Goal: Task Accomplishment & Management: Complete application form

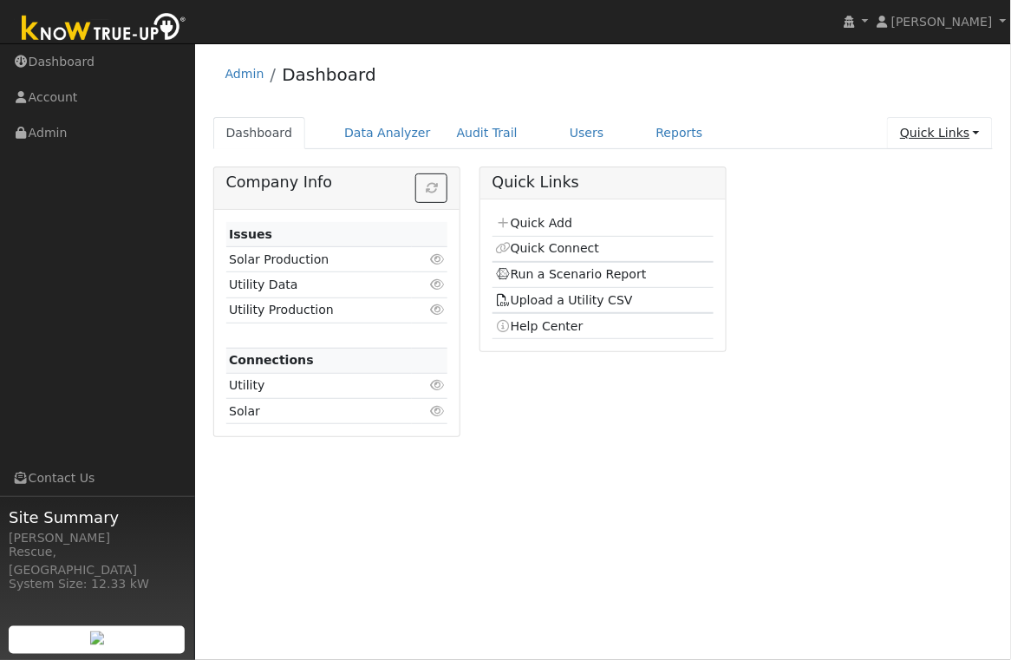
click at [936, 133] on link "Quick Links" at bounding box center [940, 133] width 106 height 32
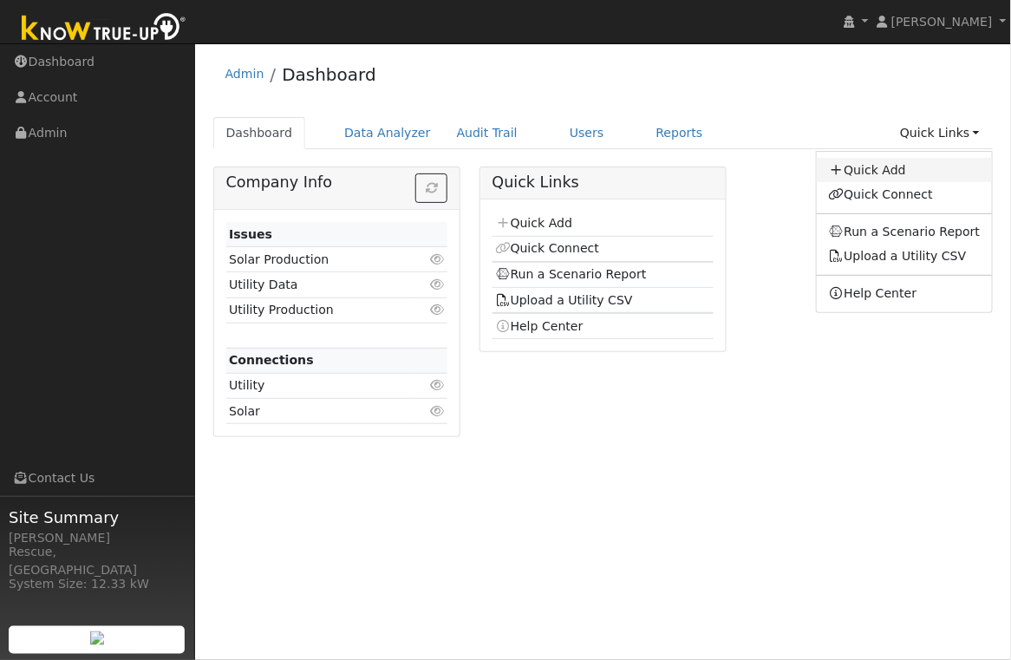
click at [900, 178] on link "Quick Add" at bounding box center [905, 170] width 176 height 24
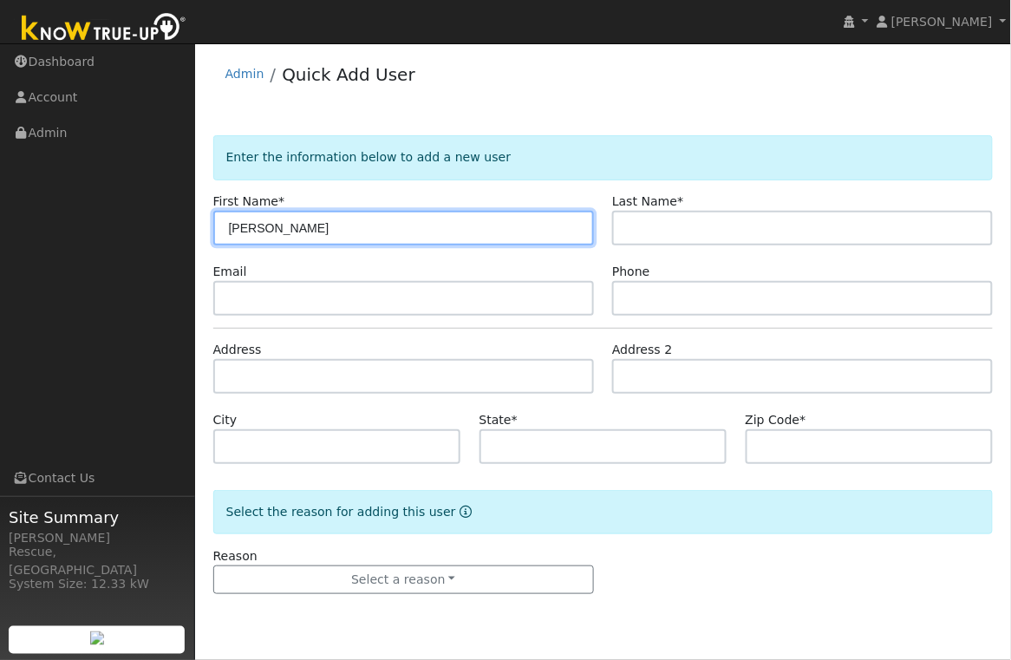
type input "[PERSON_NAME]"
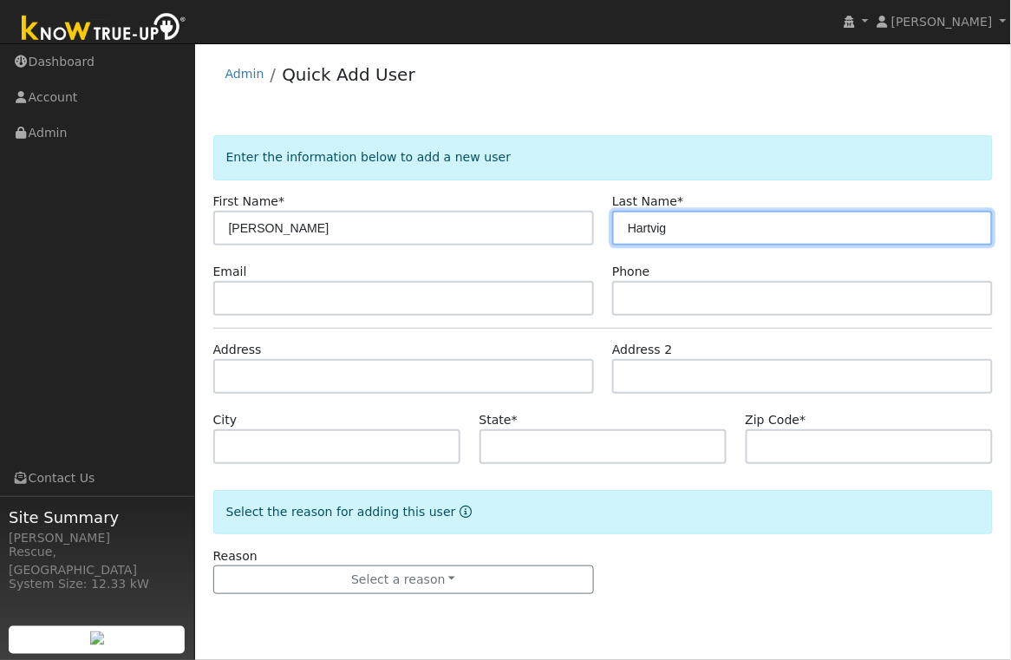
type input "Hartvig"
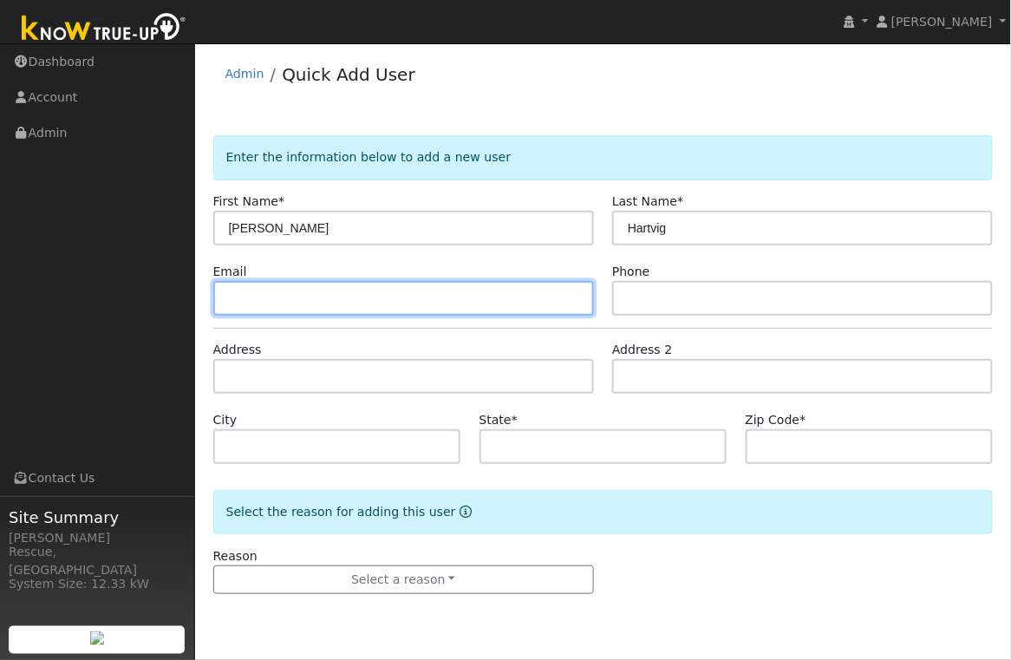
click at [384, 296] on input "text" at bounding box center [403, 298] width 381 height 35
paste input "[EMAIL_ADDRESS][DOMAIN_NAME]"
type input "[EMAIL_ADDRESS][DOMAIN_NAME]"
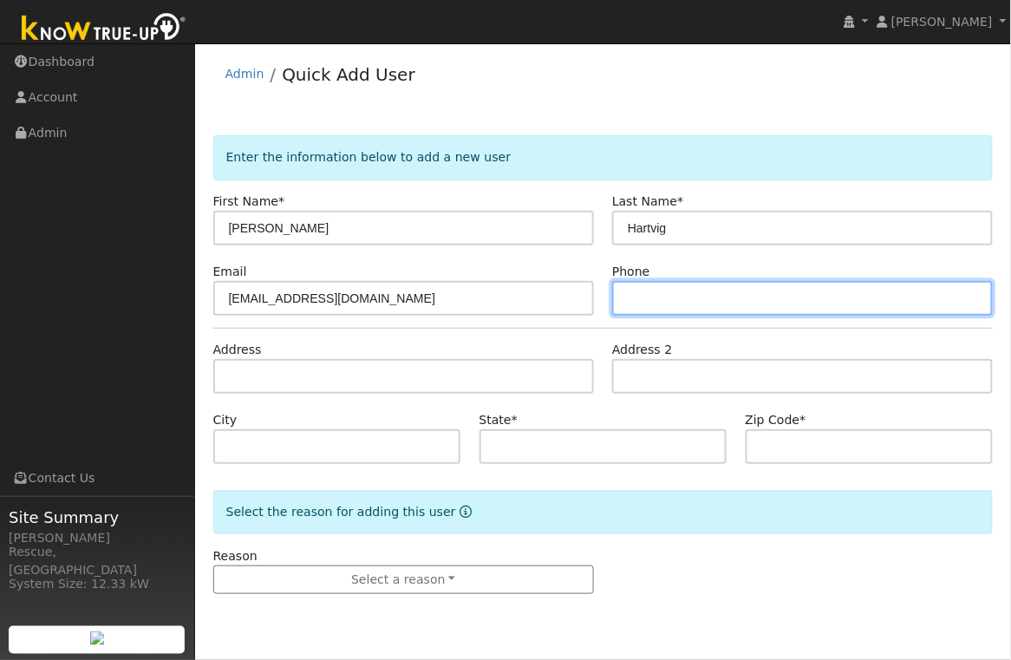
click at [659, 310] on input "text" at bounding box center [802, 298] width 381 height 35
click at [649, 296] on input "530391-8679" at bounding box center [802, 298] width 381 height 35
type input "530-391-8679"
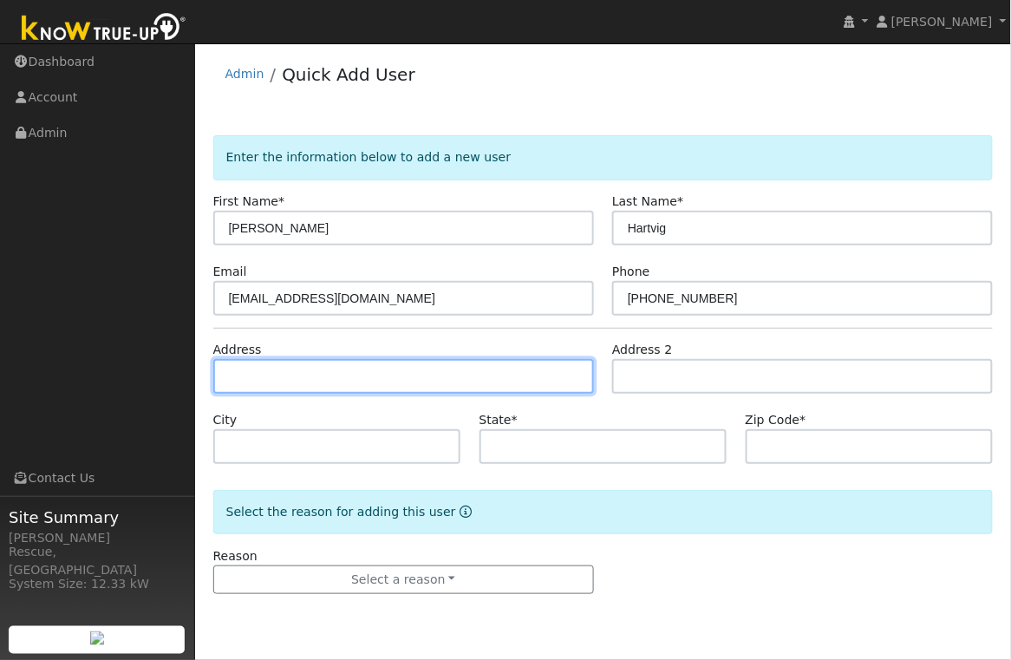
click at [276, 372] on input "text" at bounding box center [403, 376] width 381 height 35
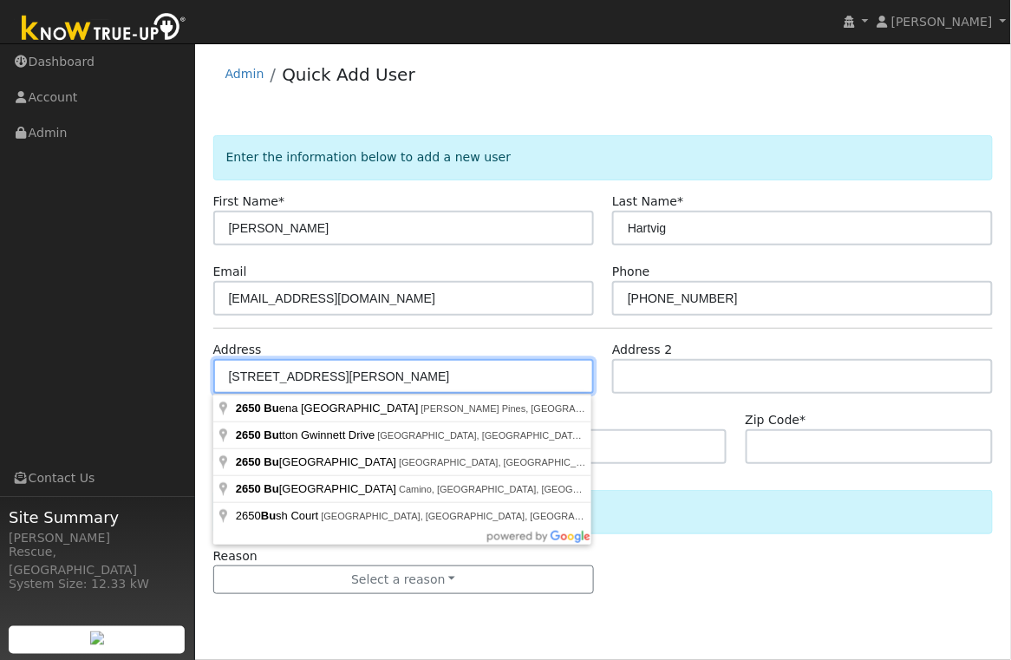
type input "2650 Buena Tierra Road"
type input "Pollock Pines"
type input "CA"
type input "95726"
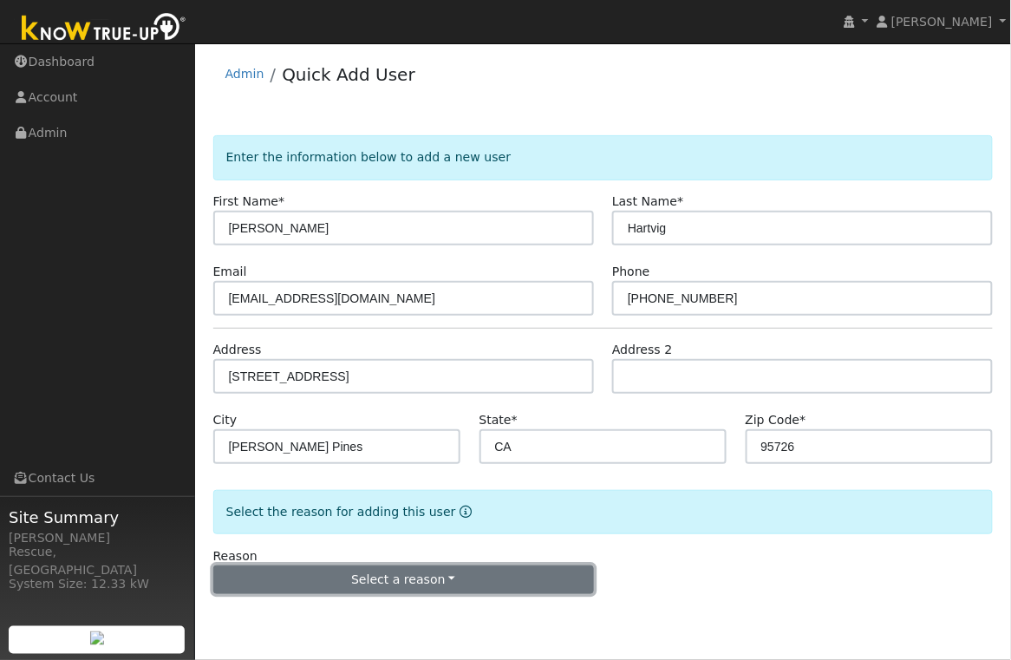
click at [368, 583] on button "Select a reason" at bounding box center [403, 579] width 381 height 29
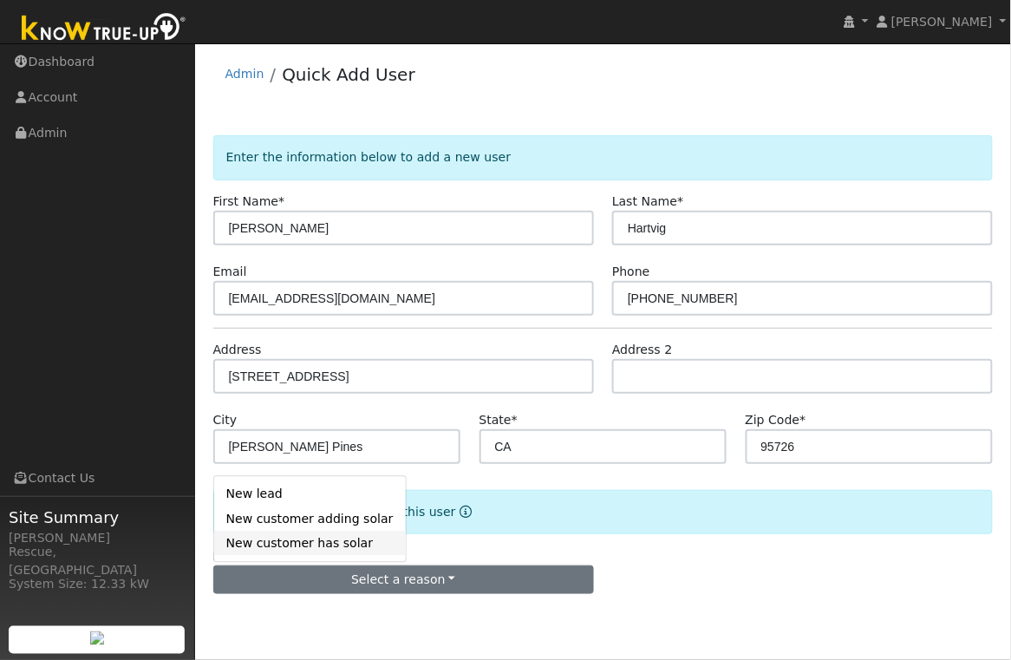
click at [296, 547] on link "New customer has solar" at bounding box center [310, 543] width 192 height 24
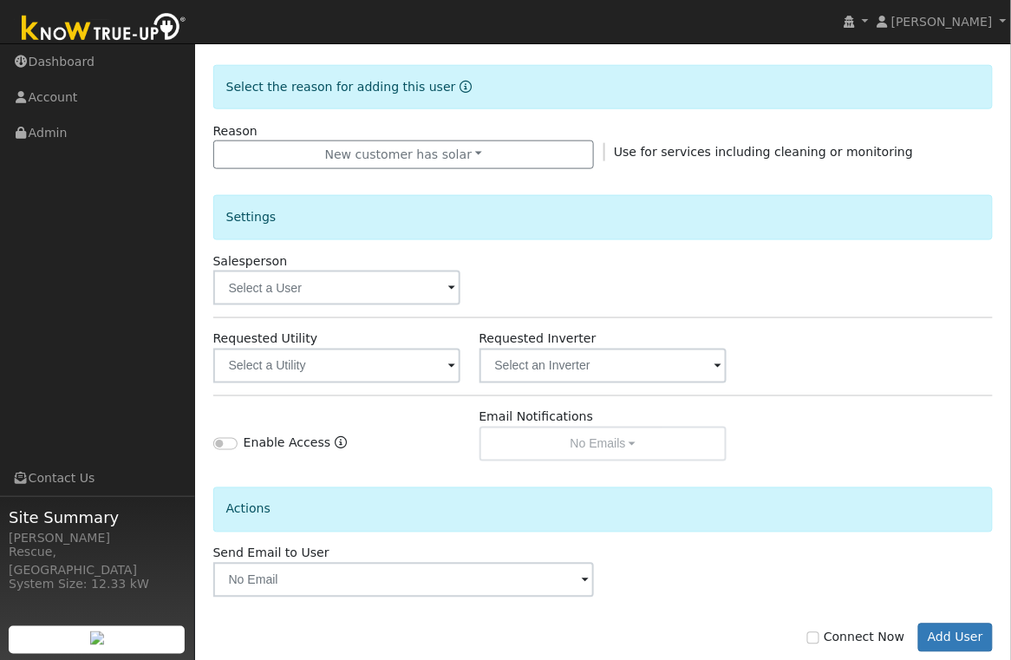
scroll to position [443, 0]
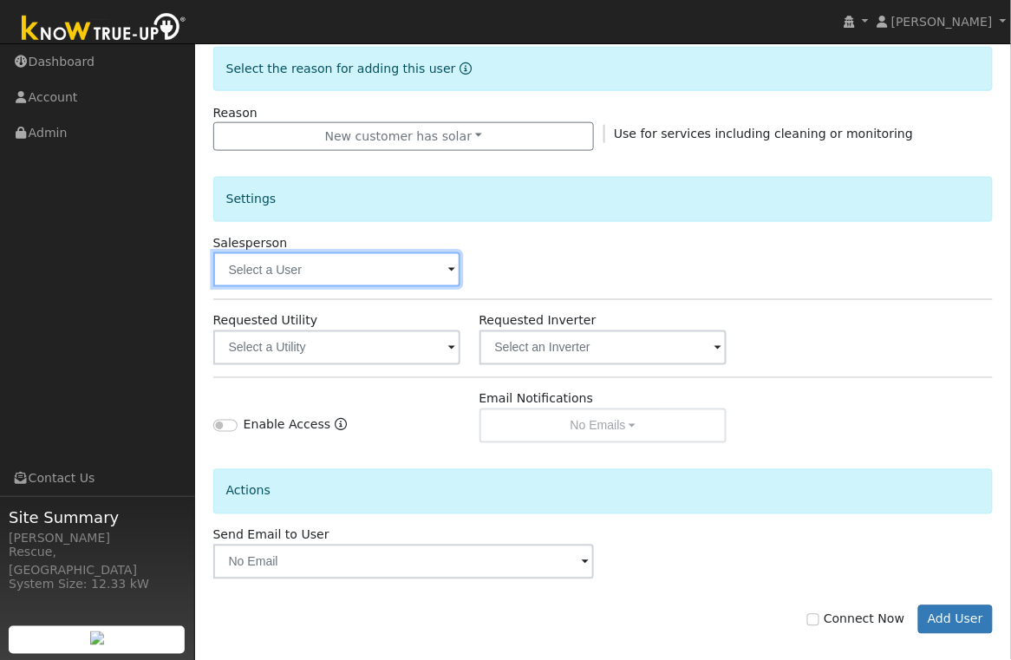
click at [398, 273] on input "text" at bounding box center [337, 269] width 248 height 35
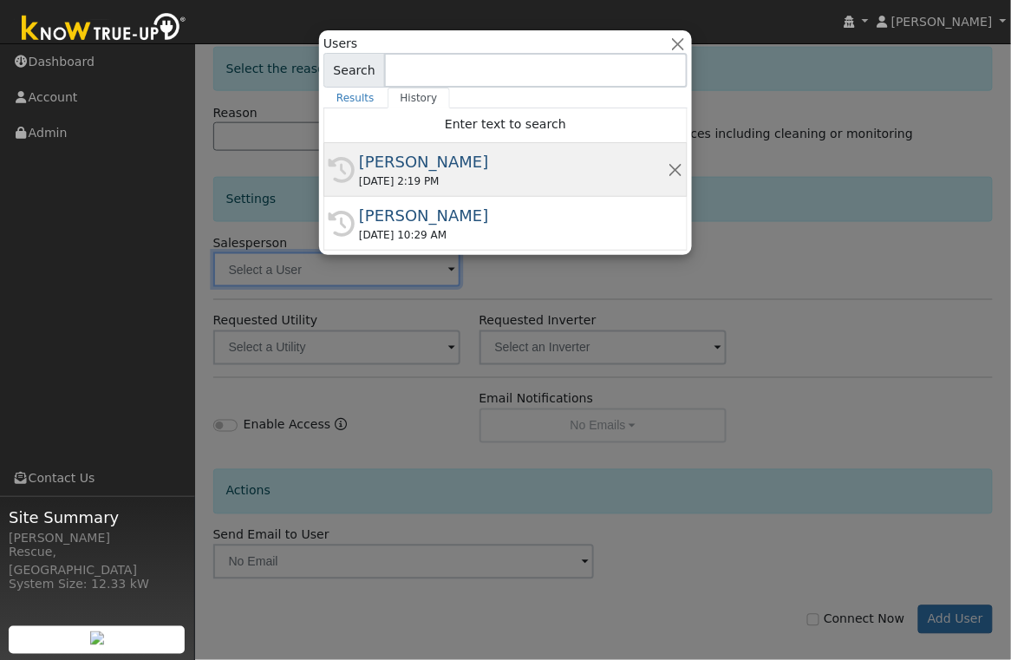
click at [394, 195] on div "History Meghan Stimmler 09/23/2025 2:19 PM" at bounding box center [505, 170] width 364 height 54
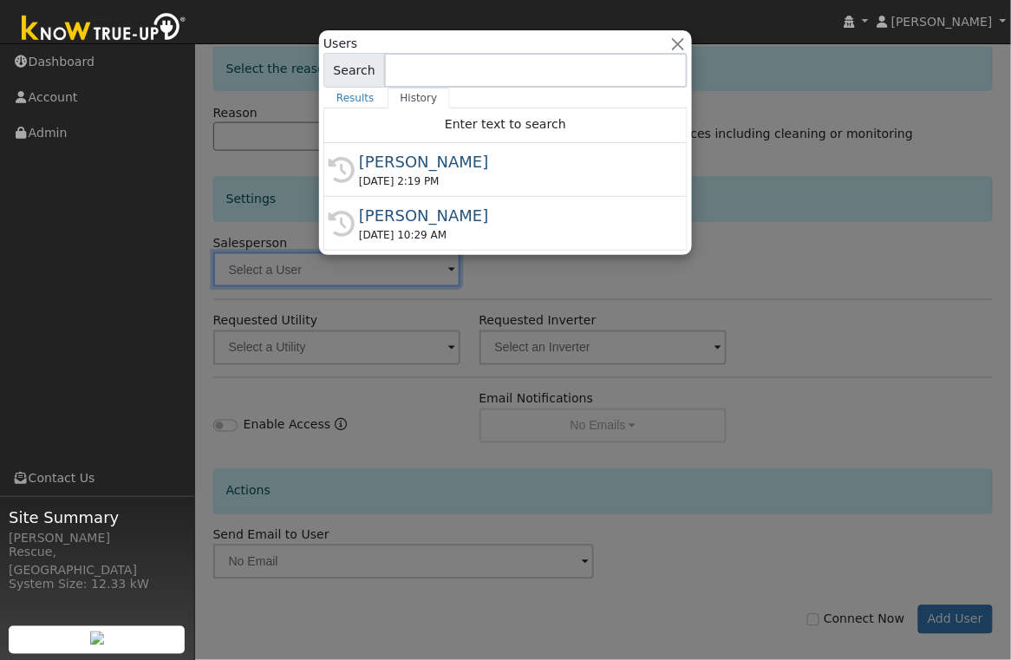
type input "[PERSON_NAME]"
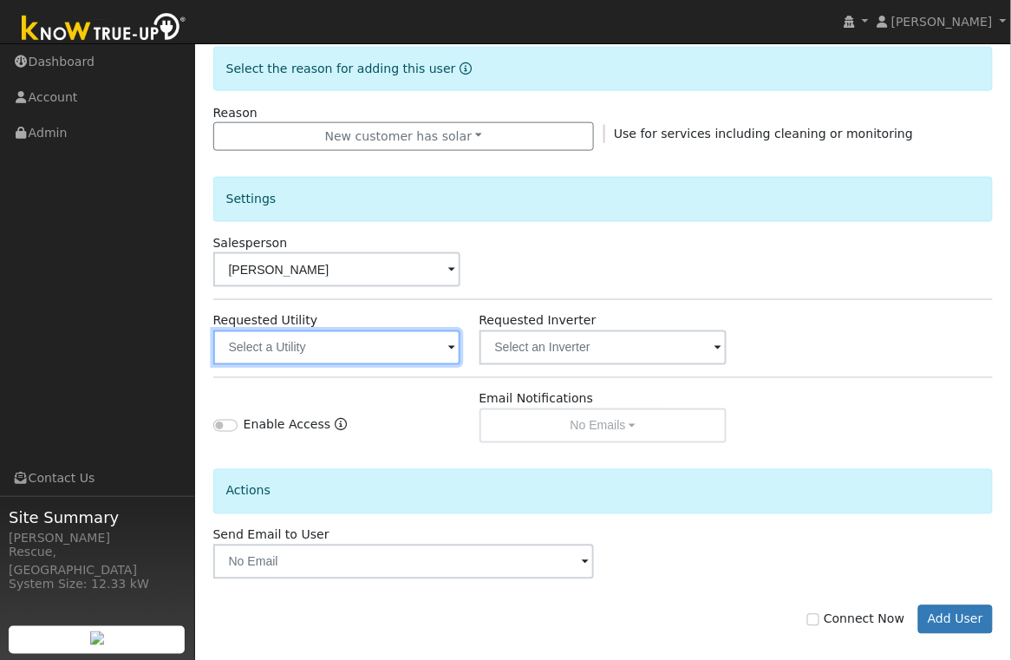
click at [391, 362] on input "text" at bounding box center [337, 347] width 248 height 35
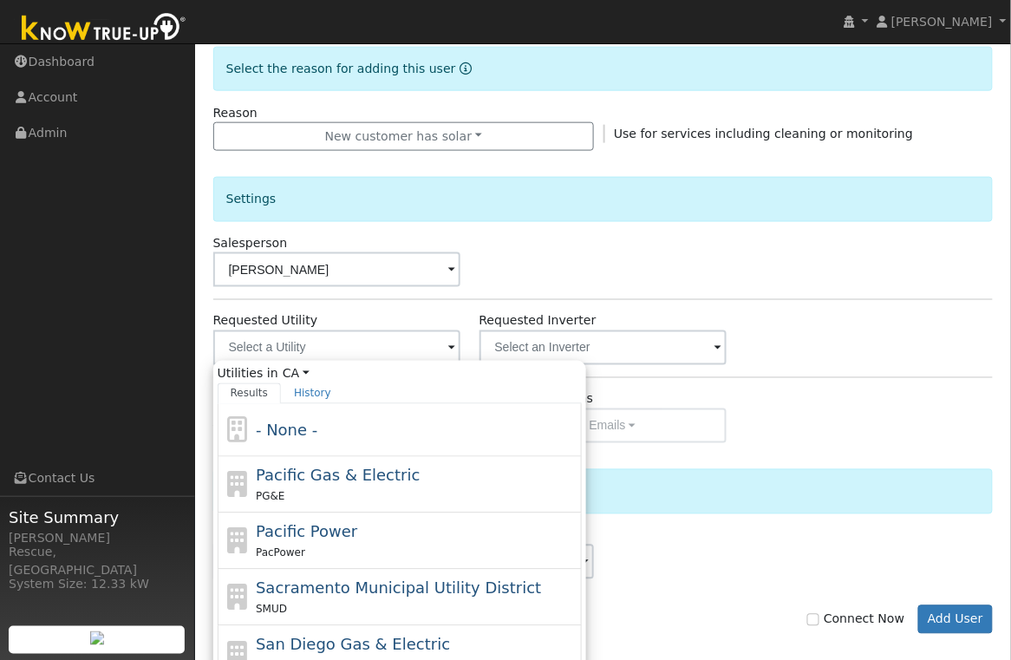
drag, startPoint x: 346, startPoint y: 479, endPoint x: 377, endPoint y: 471, distance: 32.2
click at [347, 479] on span "Pacific Gas & Electric" at bounding box center [338, 475] width 164 height 18
type input "Pacific Gas & Electric"
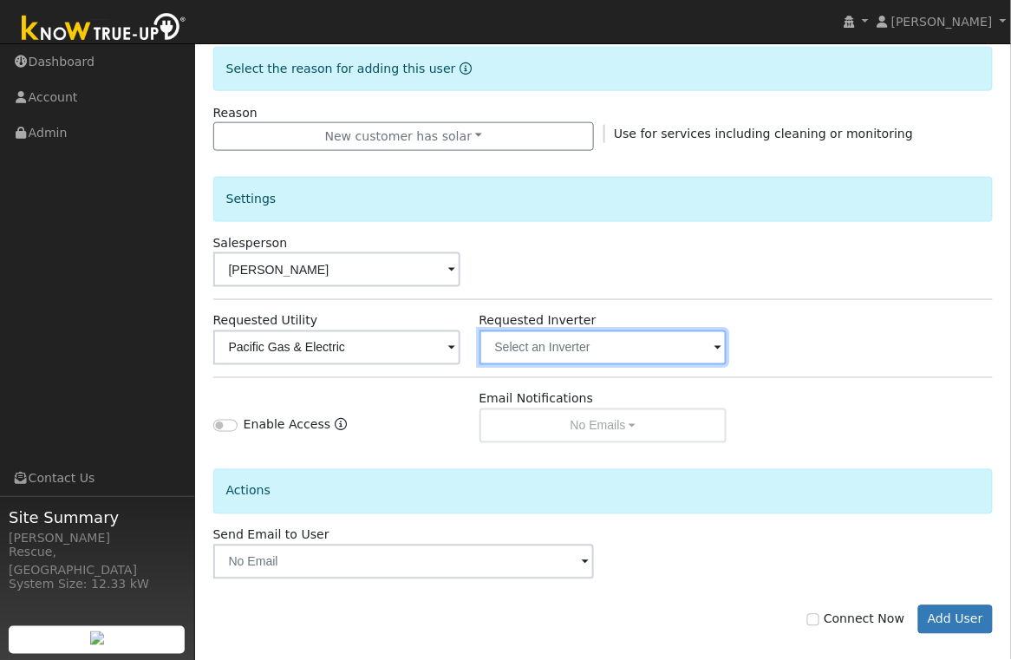
drag, startPoint x: 609, startPoint y: 351, endPoint x: 596, endPoint y: 353, distance: 13.1
click at [609, 351] on input "text" at bounding box center [603, 347] width 248 height 35
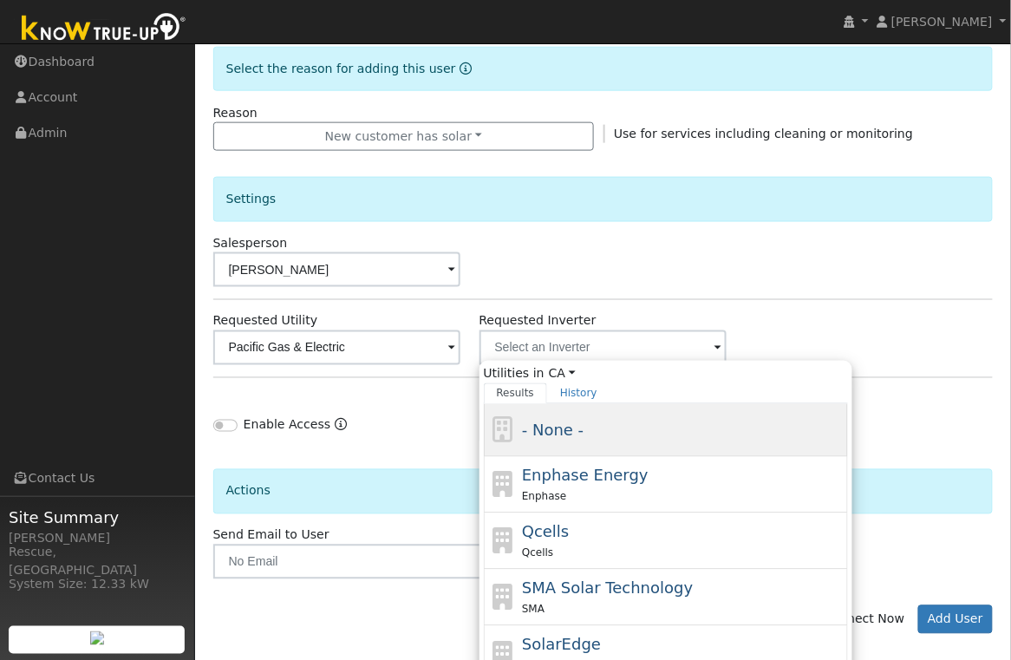
click at [558, 426] on span "- None -" at bounding box center [553, 430] width 62 height 18
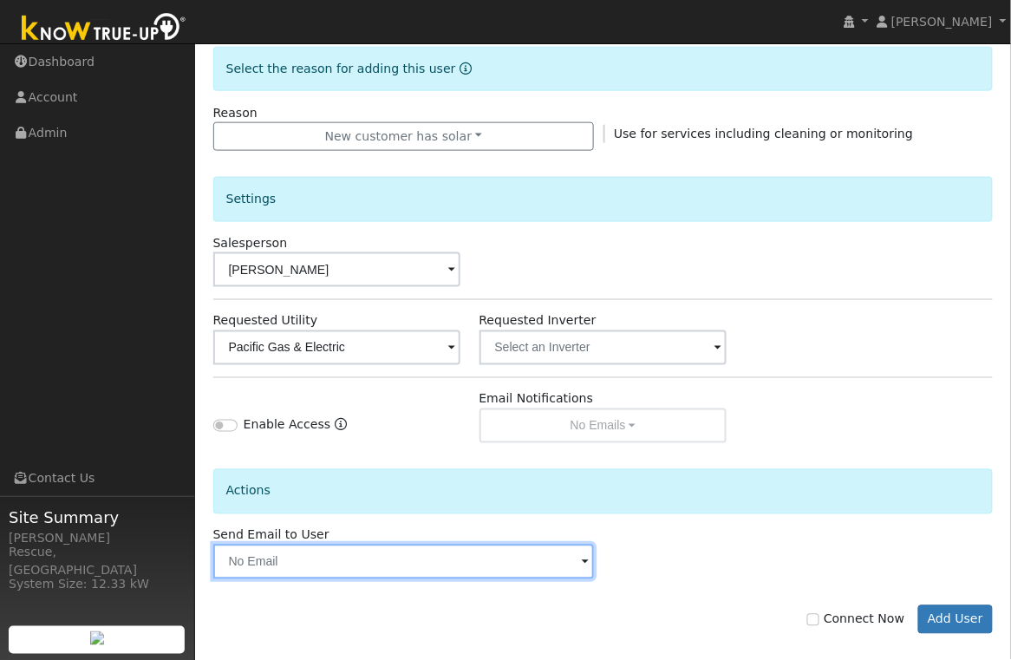
click at [526, 563] on input "text" at bounding box center [403, 561] width 381 height 35
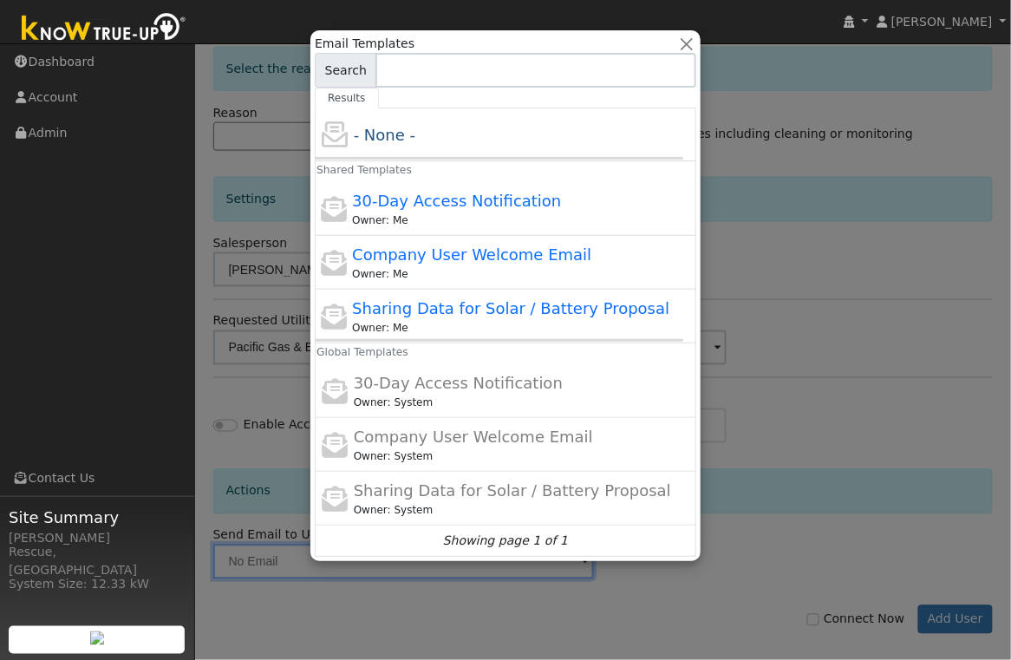
click at [772, 553] on div at bounding box center [505, 330] width 1011 height 660
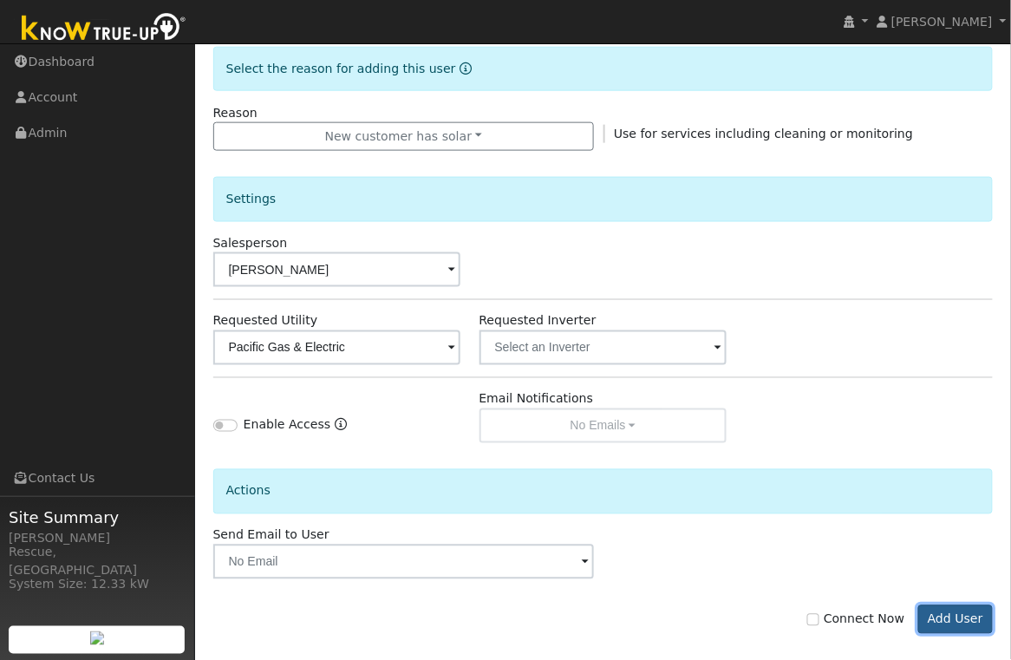
click at [940, 619] on button "Add User" at bounding box center [955, 619] width 75 height 29
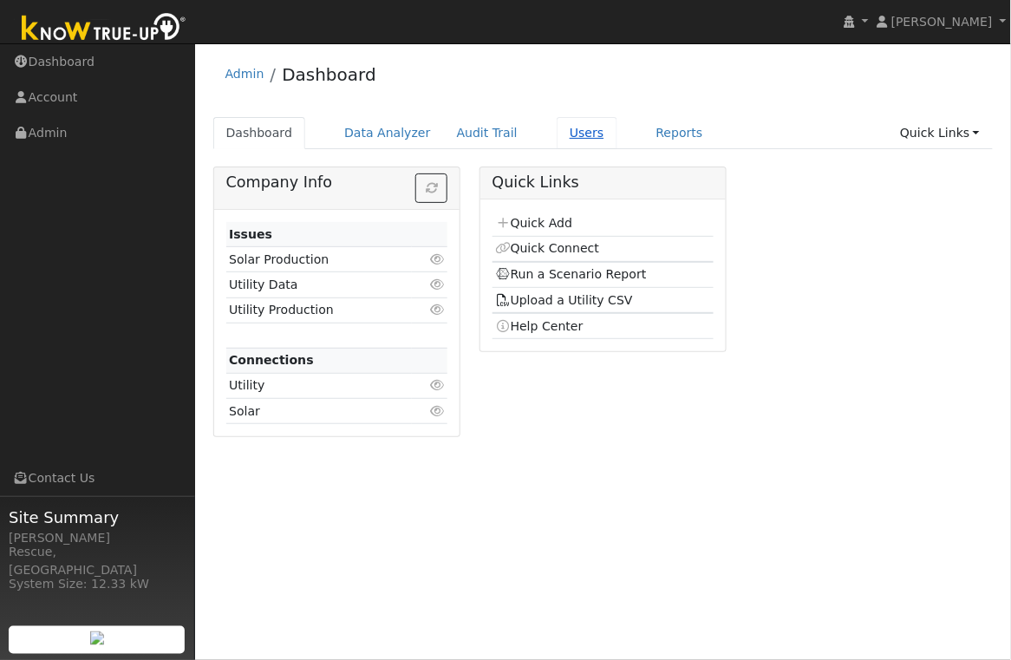
click at [564, 132] on link "Users" at bounding box center [587, 133] width 61 height 32
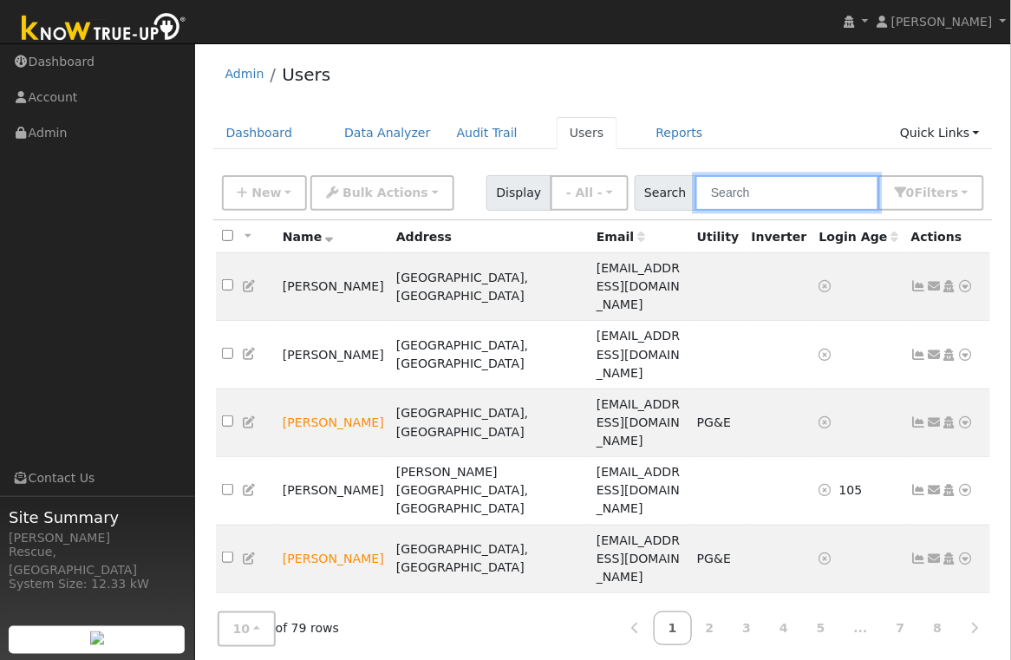
click at [761, 195] on input "text" at bounding box center [787, 193] width 184 height 36
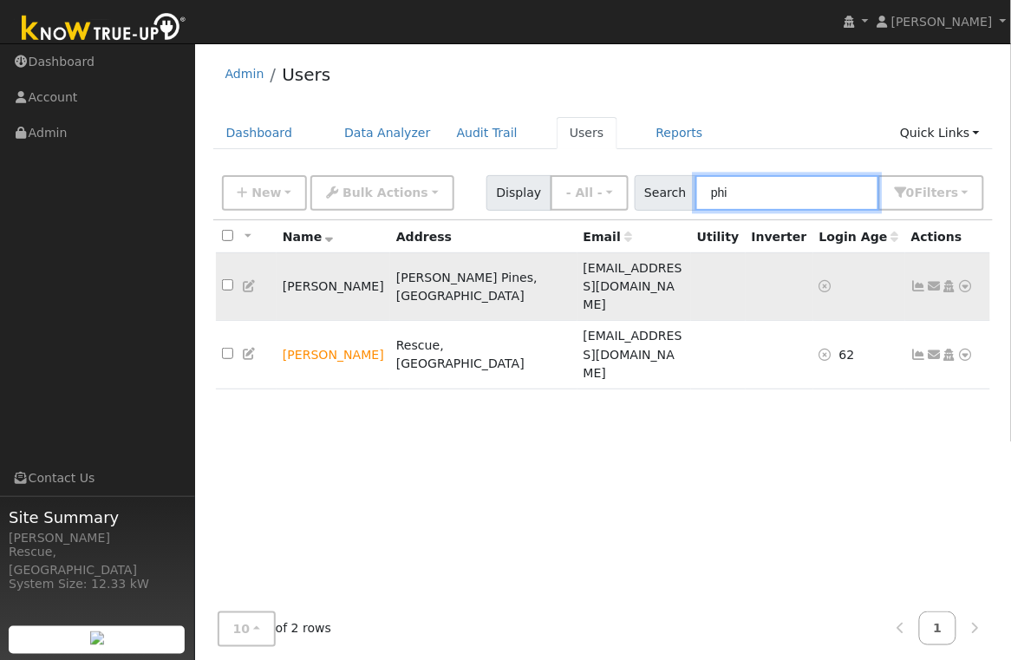
type input "phi"
click at [972, 280] on icon at bounding box center [966, 286] width 16 height 12
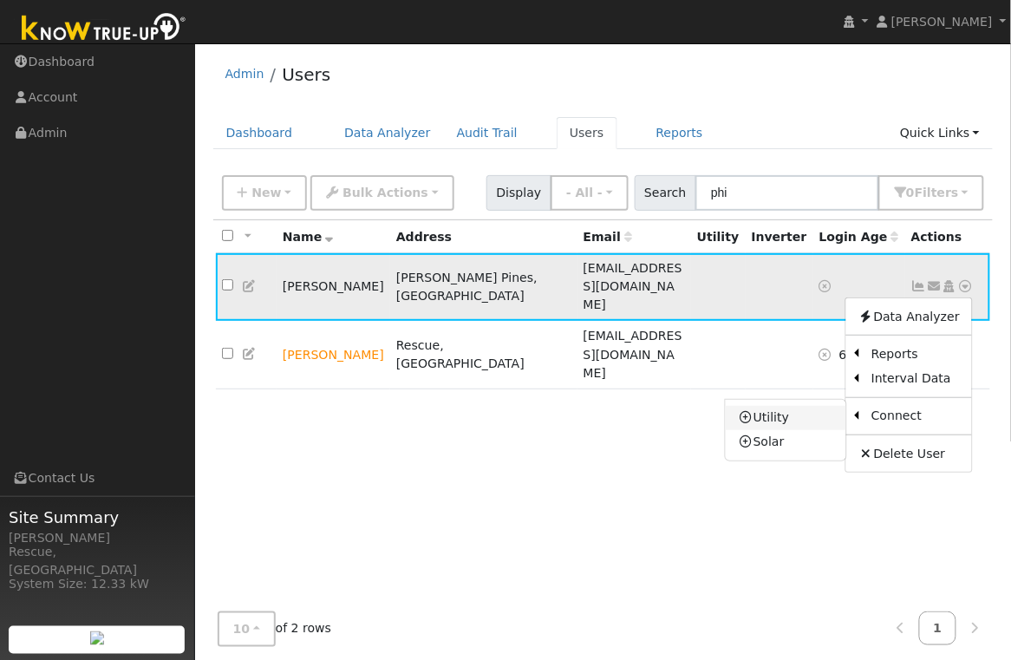
click at [801, 406] on link "Utility" at bounding box center [786, 418] width 120 height 24
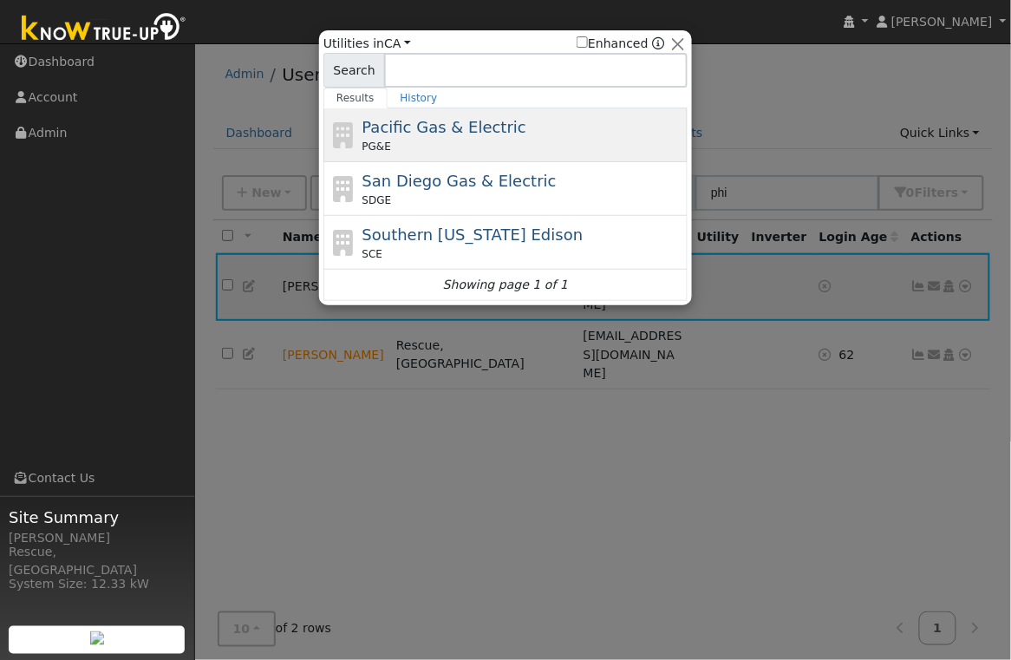
click at [528, 151] on div "PG&E" at bounding box center [523, 147] width 322 height 16
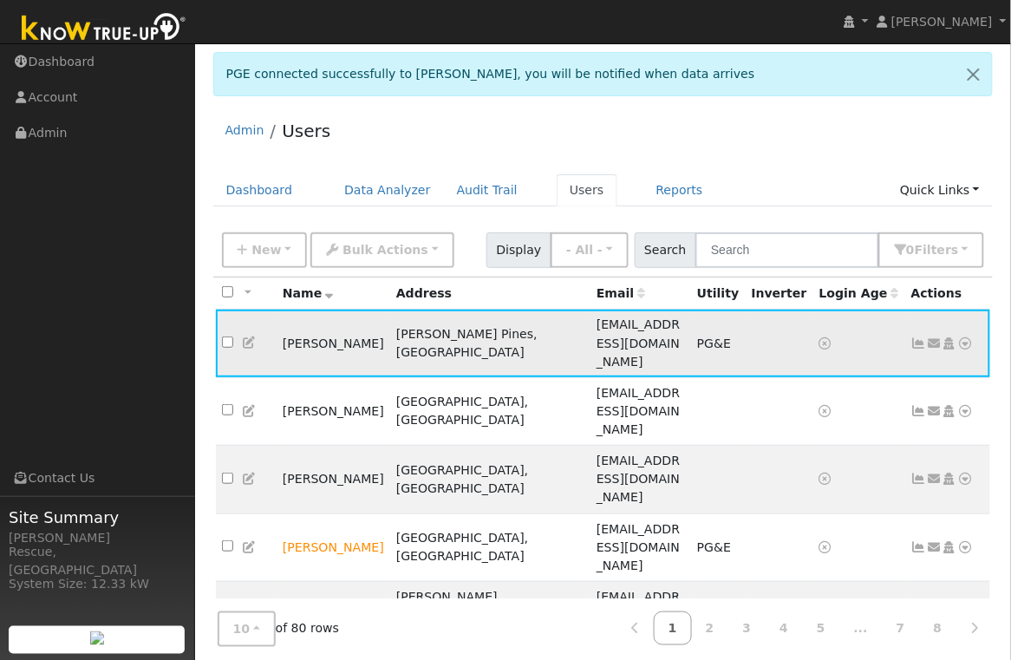
click at [968, 337] on icon at bounding box center [966, 343] width 16 height 12
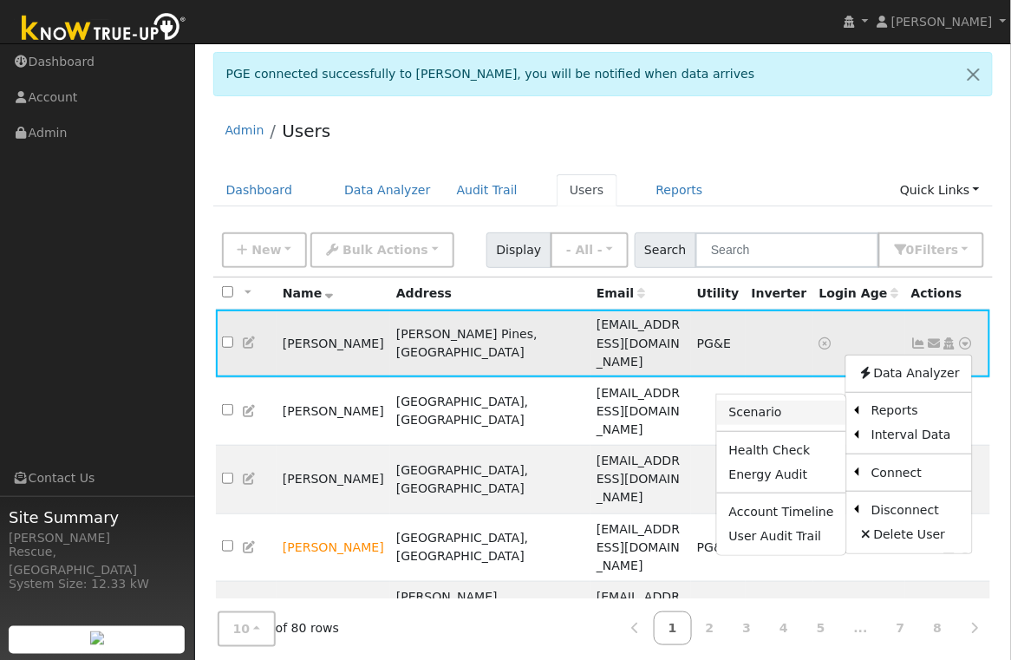
click at [785, 404] on link "Scenario" at bounding box center [781, 412] width 129 height 24
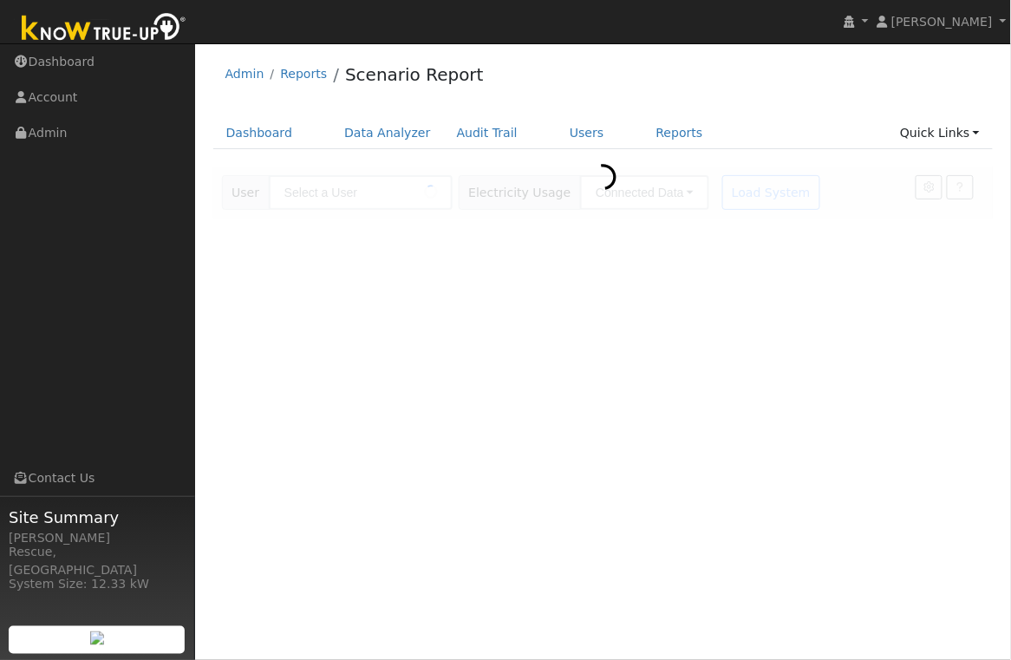
type input "[PERSON_NAME]"
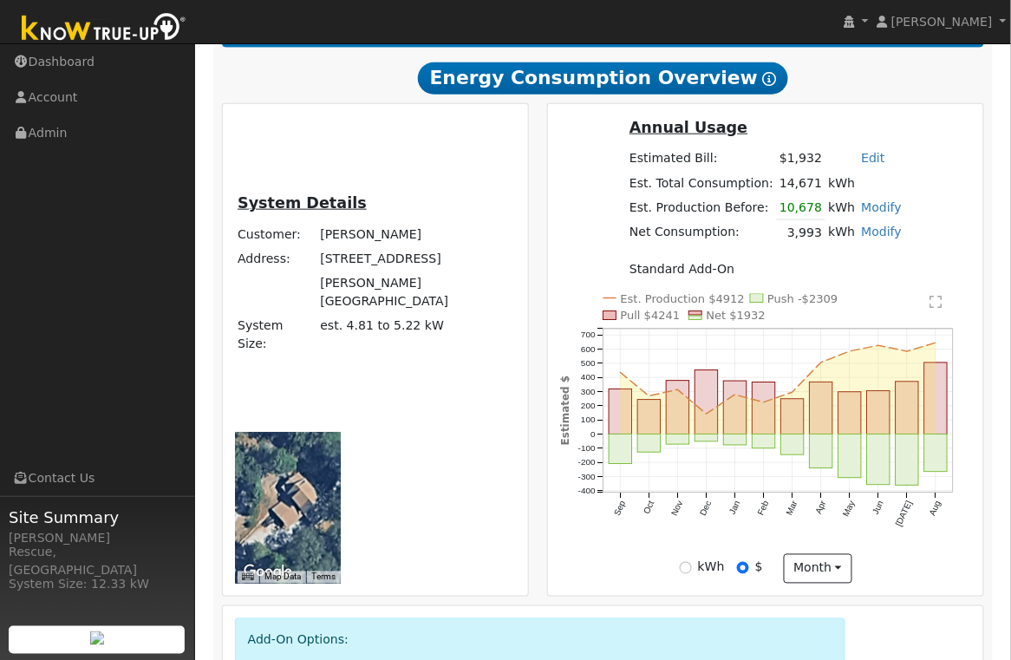
scroll to position [329, 0]
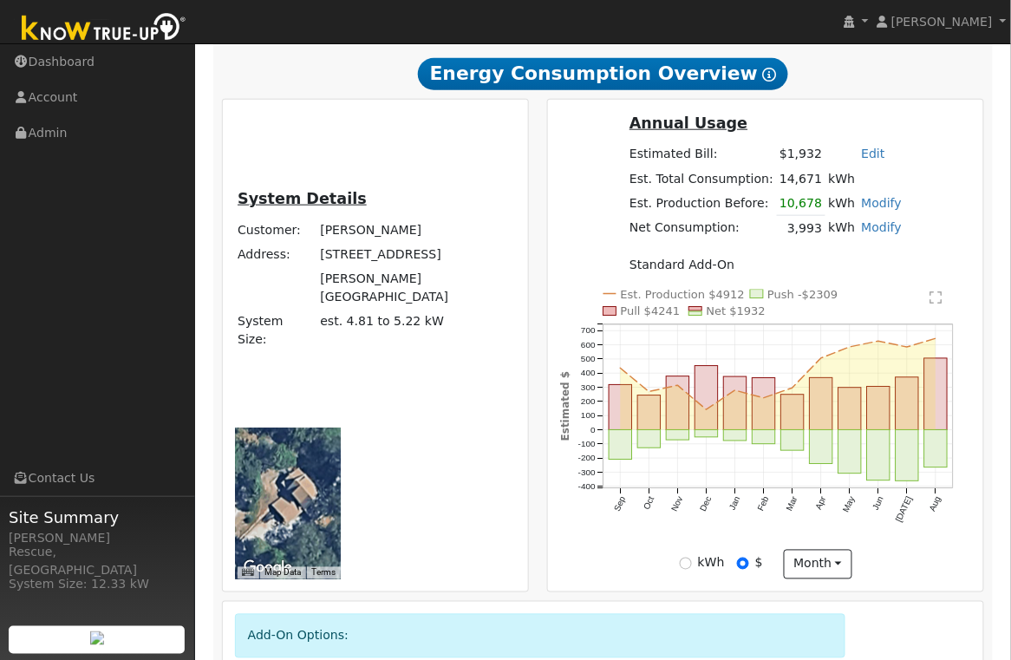
click at [885, 209] on link "Modify" at bounding box center [882, 203] width 41 height 14
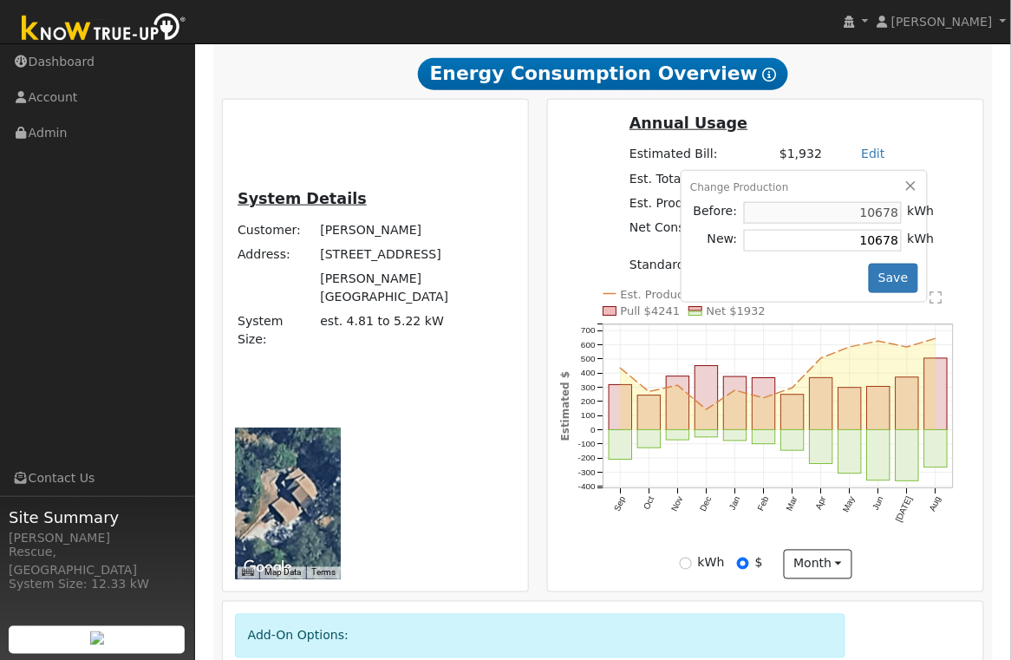
scroll to position [322, 0]
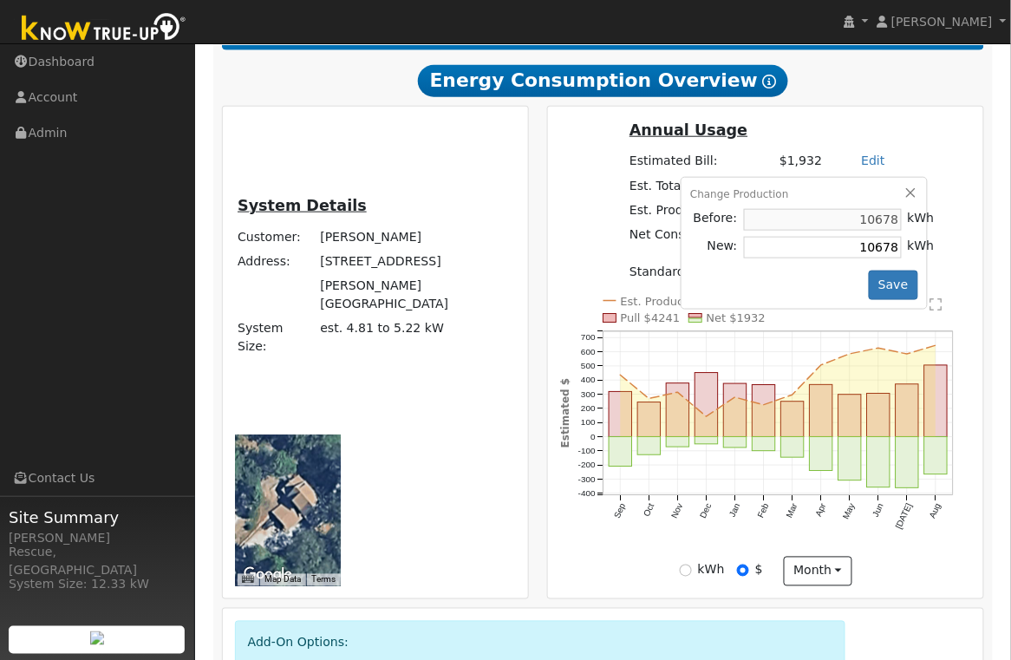
drag, startPoint x: 806, startPoint y: 250, endPoint x: 872, endPoint y: 248, distance: 65.9
click at [872, 248] on td "10678" at bounding box center [822, 248] width 164 height 28
click at [890, 296] on button "Save" at bounding box center [894, 284] width 50 height 29
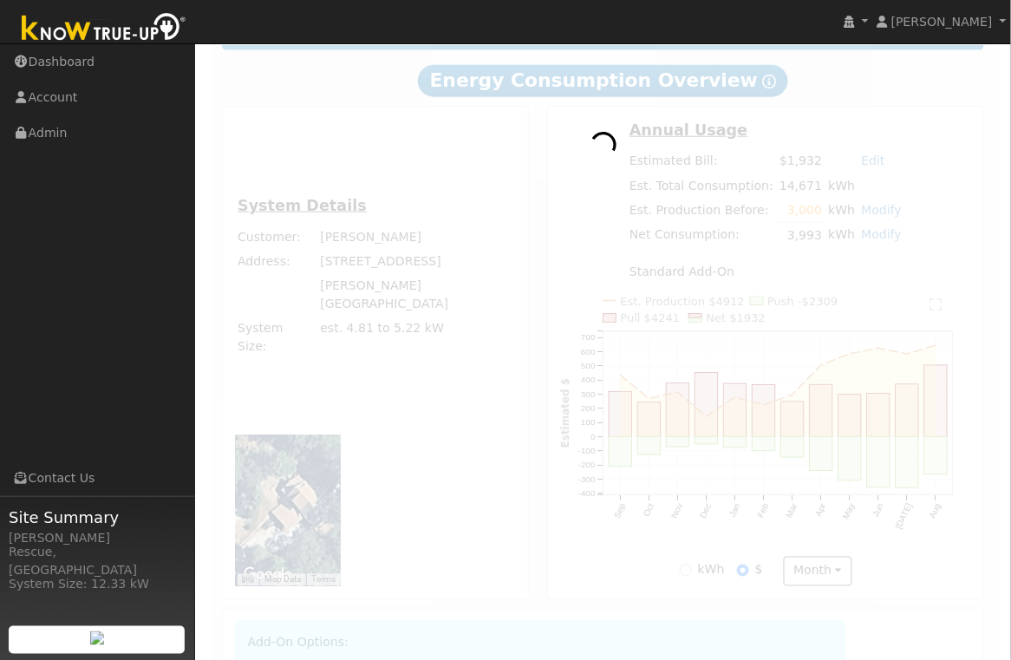
scroll to position [339, 0]
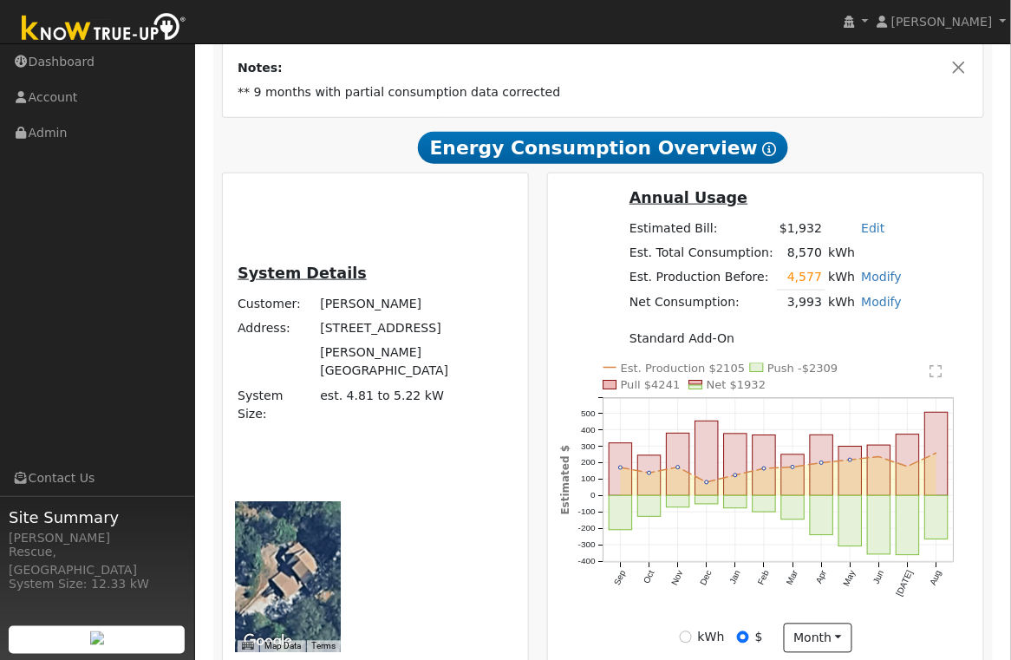
click at [875, 283] on link "Modify" at bounding box center [882, 277] width 41 height 14
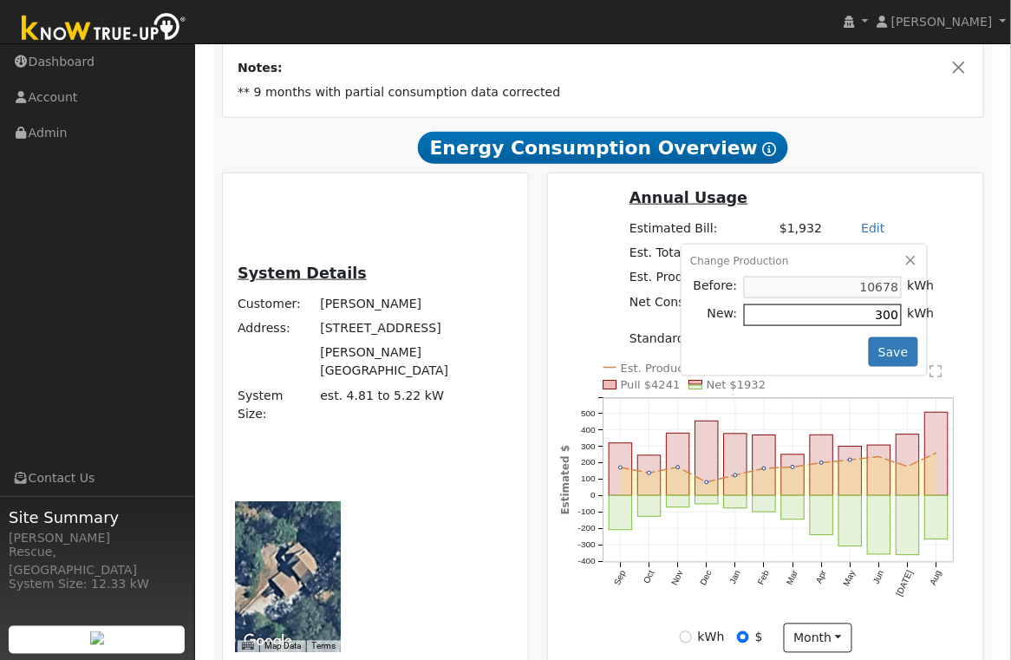
type input "3000"
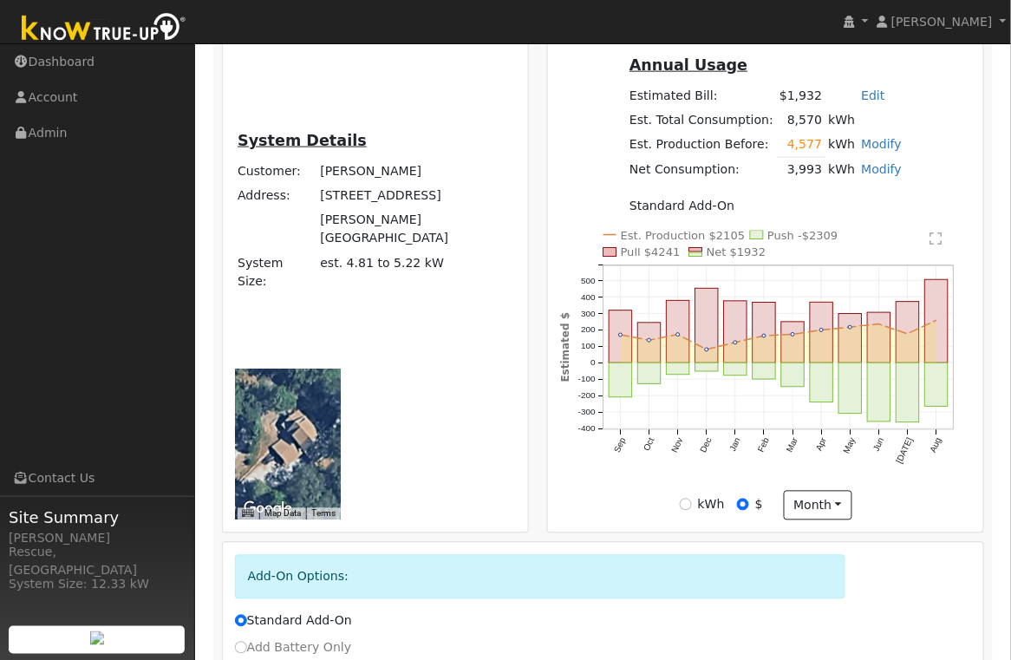
scroll to position [474, 0]
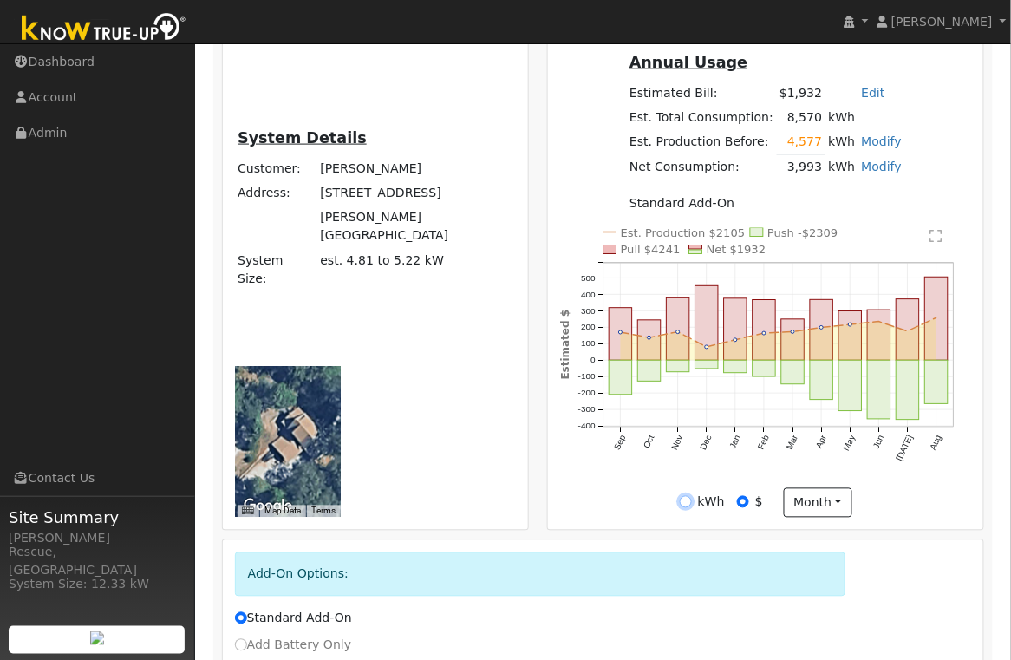
click at [686, 508] on input "kWh" at bounding box center [686, 502] width 12 height 12
radio input "true"
radio input "false"
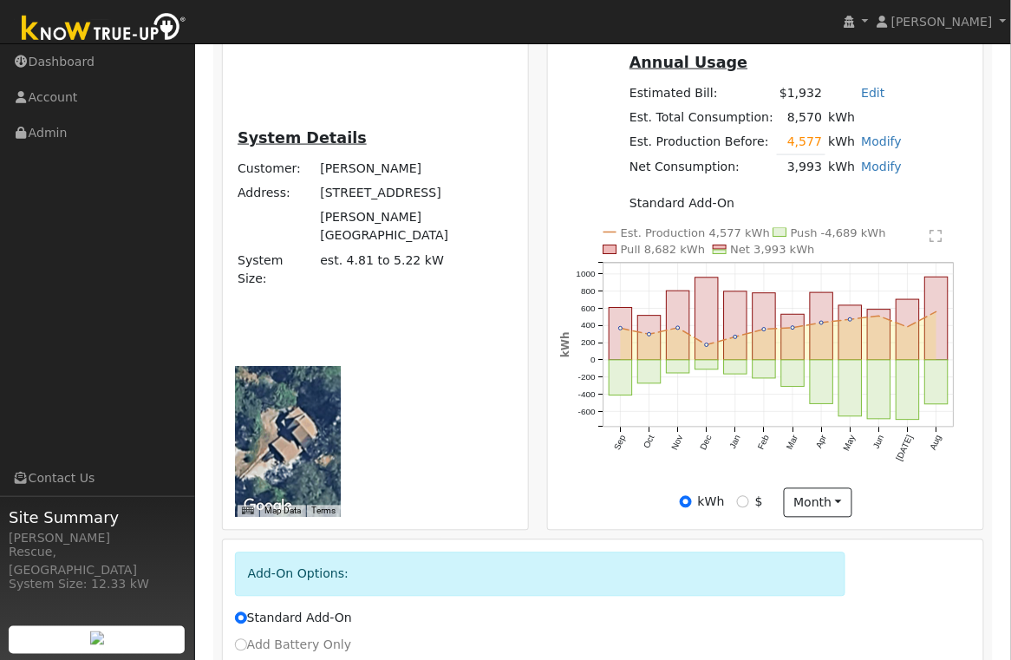
drag, startPoint x: 309, startPoint y: 255, endPoint x: 380, endPoint y: 270, distance: 72.6
click at [380, 205] on td "[STREET_ADDRESS]" at bounding box center [416, 193] width 199 height 24
copy td "[STREET_ADDRESS]"
drag, startPoint x: 380, startPoint y: 230, endPoint x: 316, endPoint y: 236, distance: 63.6
click at [317, 181] on td "[PERSON_NAME]" at bounding box center [416, 169] width 199 height 24
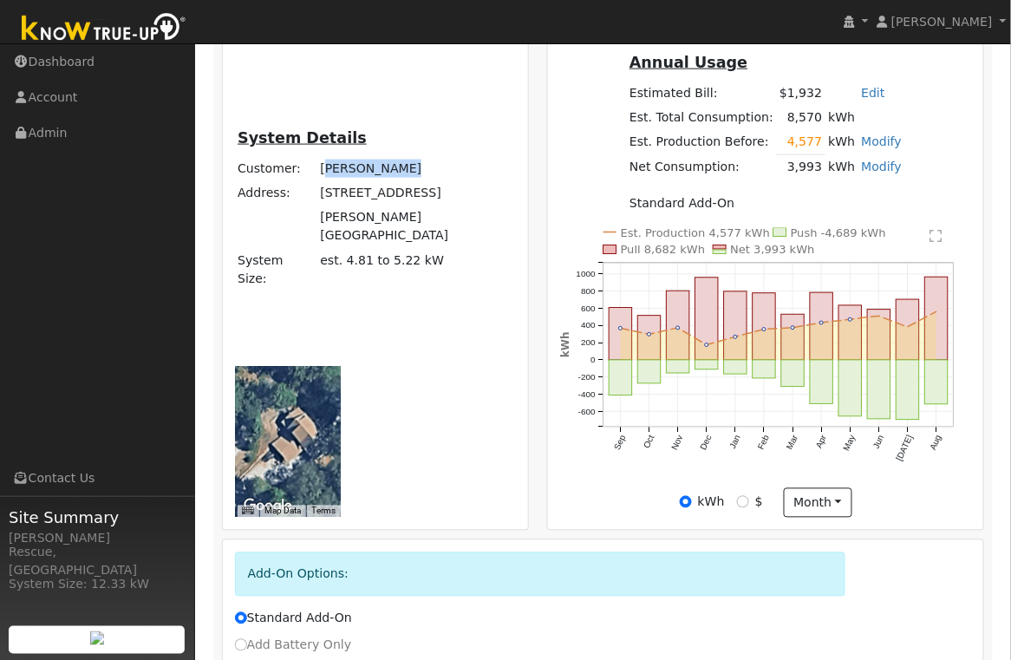
drag, startPoint x: 380, startPoint y: 233, endPoint x: 308, endPoint y: 236, distance: 72.0
click at [317, 181] on td "[PERSON_NAME]" at bounding box center [416, 169] width 199 height 24
copy td "[PERSON_NAME]"
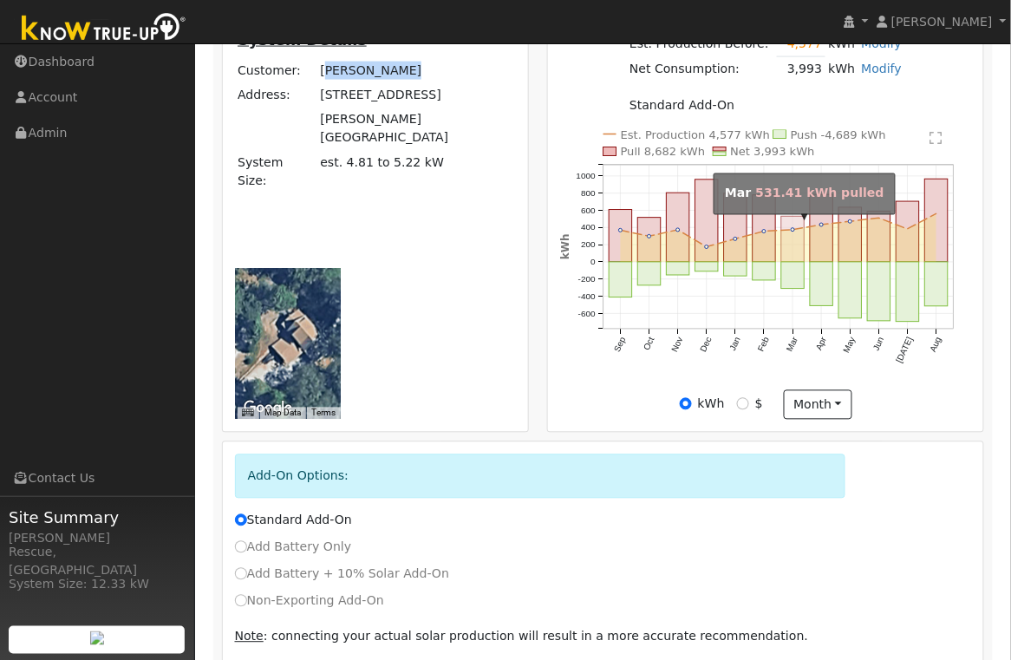
scroll to position [605, 0]
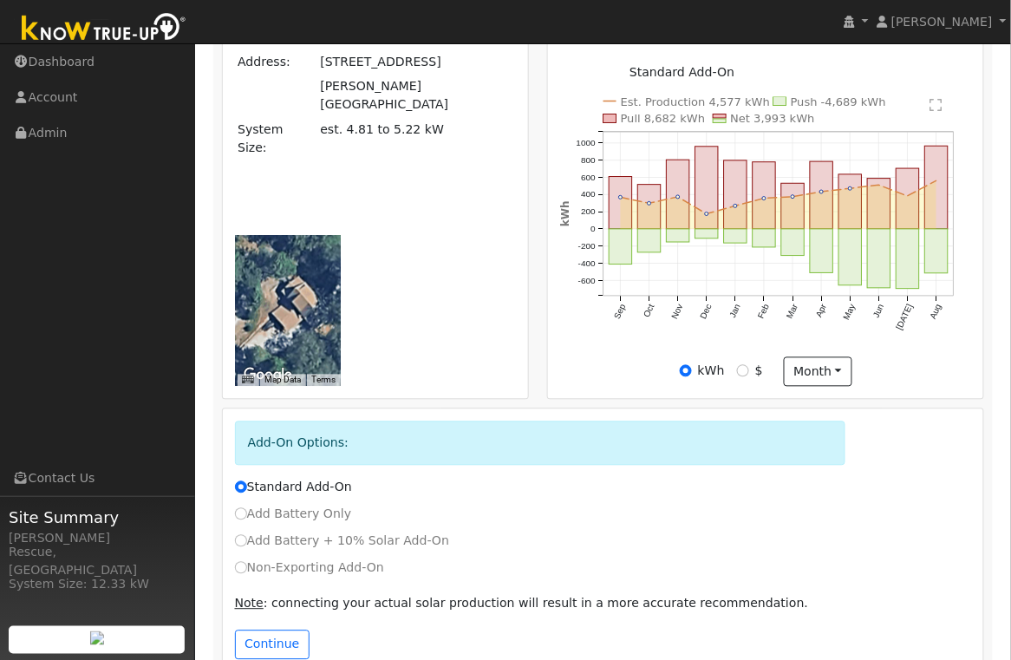
click at [933, 112] on text "" at bounding box center [936, 105] width 12 height 14
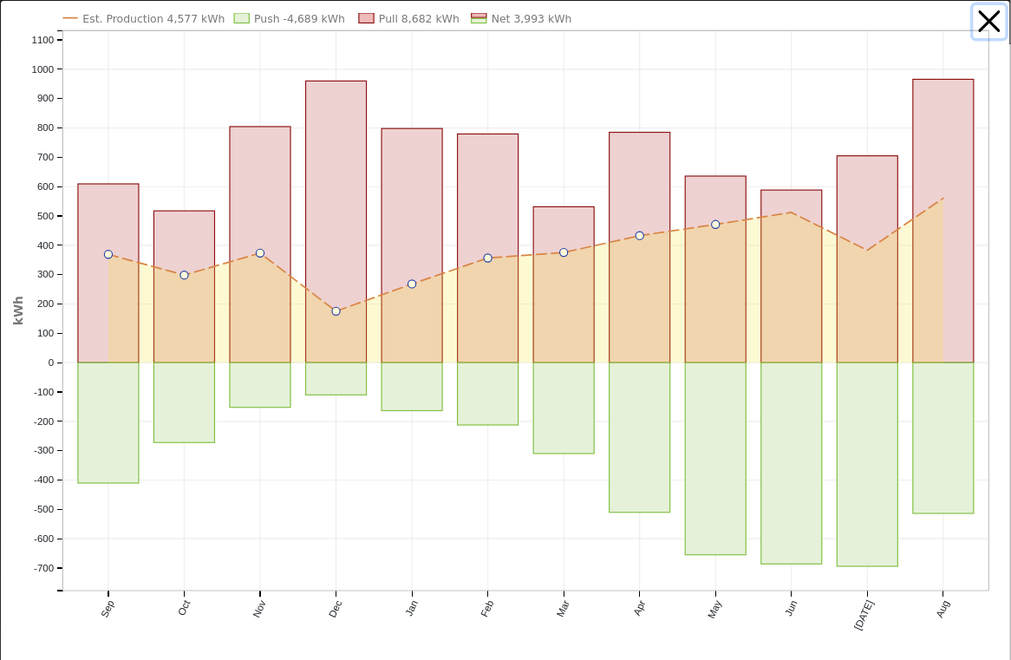
click at [1000, 29] on button "button" at bounding box center [989, 21] width 33 height 33
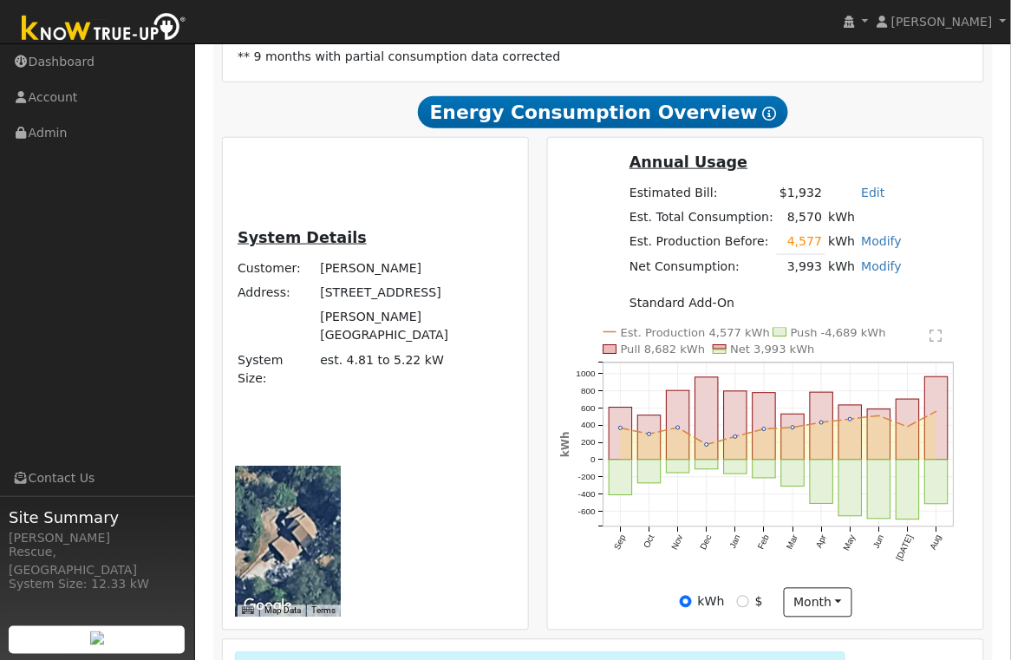
scroll to position [374, 0]
